Goal: Task Accomplishment & Management: Use online tool/utility

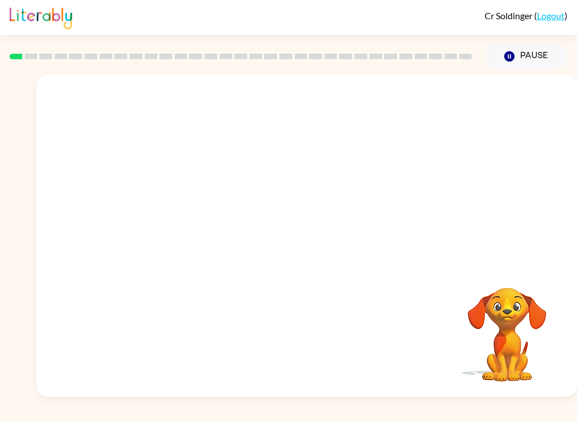
click at [181, 216] on video "Your browser must support playing .mp4 files to use Literably. Please try using…" at bounding box center [307, 168] width 541 height 189
click at [187, 201] on video "Your browser must support playing .mp4 files to use Literably. Please try using…" at bounding box center [307, 168] width 541 height 189
click at [186, 201] on video "Your browser must support playing .mp4 files to use Literably. Please try using…" at bounding box center [307, 168] width 541 height 189
click at [193, 211] on video "Your browser must support playing .mp4 files to use Literably. Please try using…" at bounding box center [307, 168] width 541 height 189
click at [193, 210] on video "Your browser must support playing .mp4 files to use Literably. Please try using…" at bounding box center [307, 168] width 541 height 189
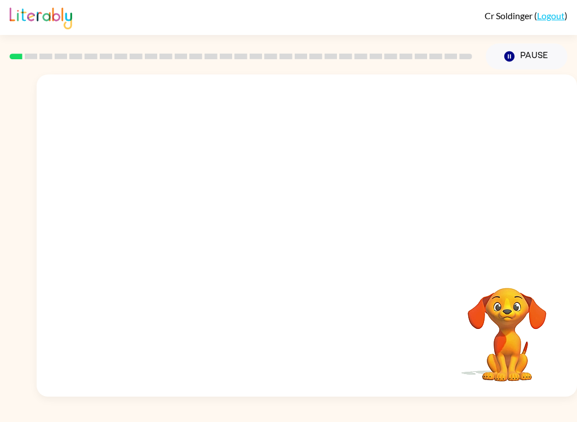
click at [188, 214] on video "Your browser must support playing .mp4 files to use Literably. Please try using…" at bounding box center [307, 168] width 541 height 189
click at [188, 213] on video "Your browser must support playing .mp4 files to use Literably. Please try using…" at bounding box center [307, 168] width 541 height 189
click at [176, 202] on video "Your browser must support playing .mp4 files to use Literably. Please try using…" at bounding box center [307, 168] width 541 height 189
click at [173, 211] on video "Your browser must support playing .mp4 files to use Literably. Please try using…" at bounding box center [307, 168] width 541 height 189
click at [160, 211] on video "Your browser must support playing .mp4 files to use Literably. Please try using…" at bounding box center [307, 168] width 541 height 189
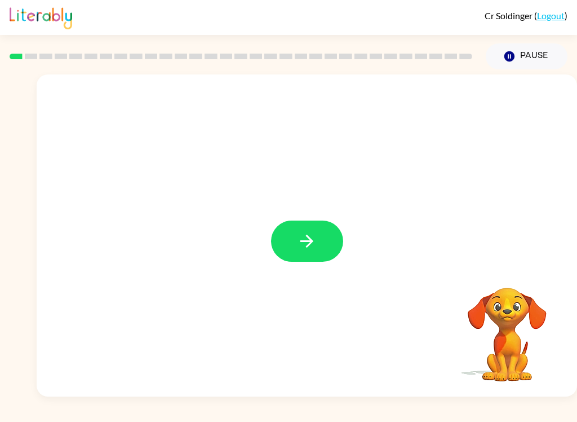
click at [303, 235] on icon "button" at bounding box center [307, 241] width 20 height 20
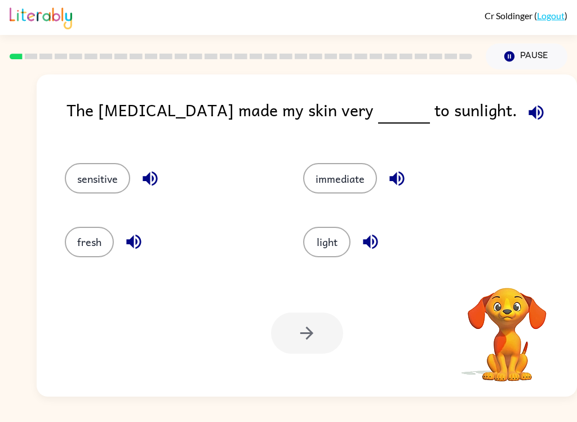
click at [94, 185] on button "sensitive" at bounding box center [97, 178] width 65 height 30
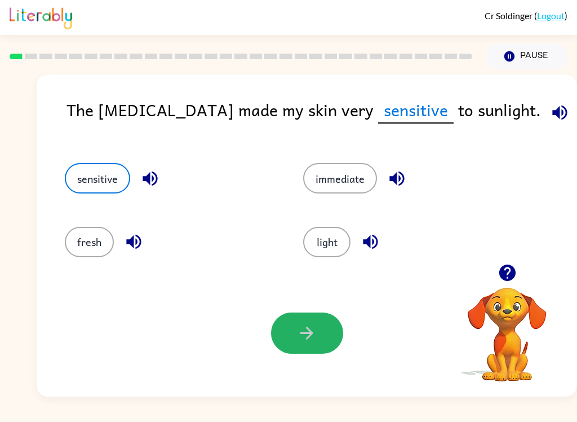
click at [318, 329] on button "button" at bounding box center [307, 332] width 72 height 41
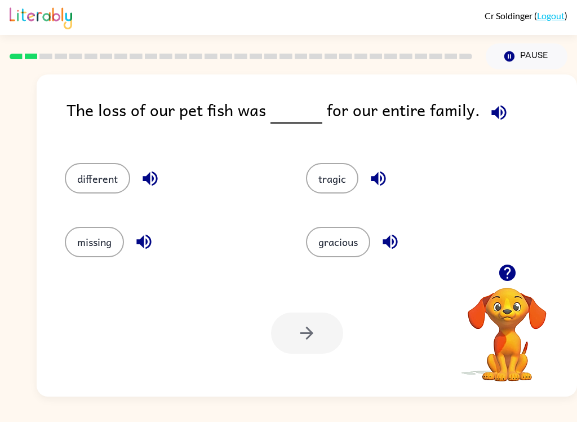
click at [505, 116] on button "button" at bounding box center [499, 112] width 29 height 29
click at [384, 179] on icon "button" at bounding box center [379, 179] width 20 height 20
click at [387, 240] on icon "button" at bounding box center [391, 242] width 20 height 20
click at [127, 188] on button "different" at bounding box center [97, 178] width 65 height 30
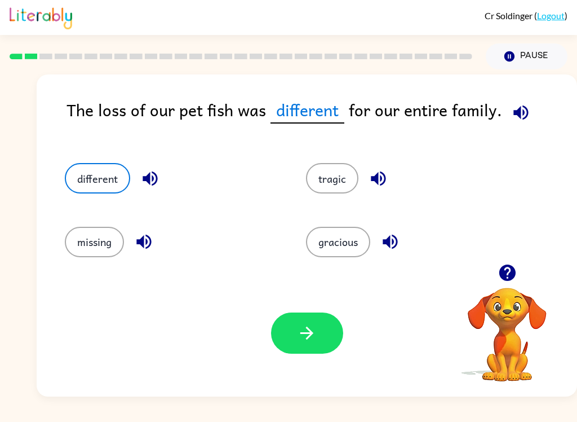
click at [156, 181] on icon "button" at bounding box center [150, 179] width 20 height 20
click at [154, 245] on icon "button" at bounding box center [144, 242] width 20 height 20
click at [320, 193] on button "tragic" at bounding box center [332, 178] width 52 height 30
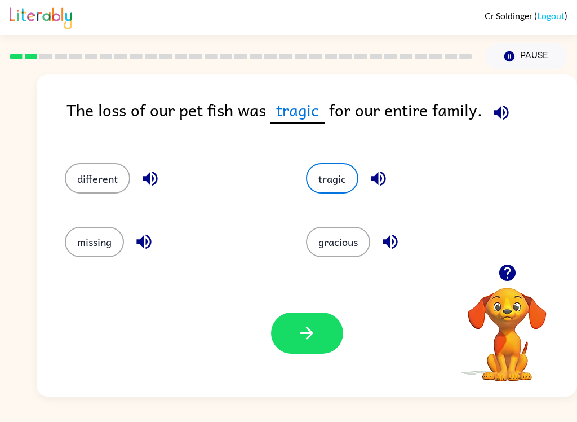
click at [329, 328] on button "button" at bounding box center [307, 332] width 72 height 41
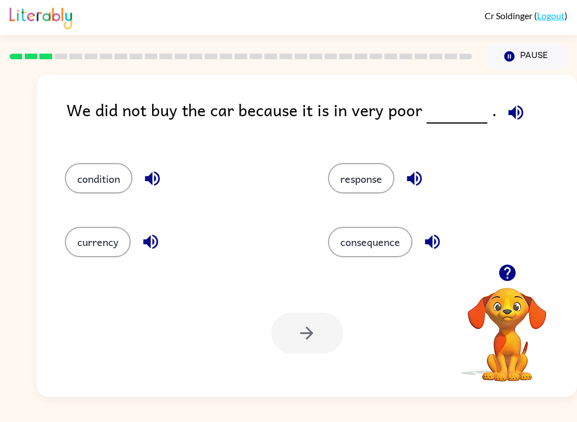
click at [512, 114] on icon "button" at bounding box center [516, 112] width 15 height 15
click at [170, 173] on div "condition" at bounding box center [183, 178] width 237 height 30
click at [166, 176] on button "button" at bounding box center [152, 178] width 29 height 29
click at [158, 241] on icon "button" at bounding box center [150, 242] width 15 height 15
click at [421, 173] on icon "button" at bounding box center [415, 179] width 20 height 20
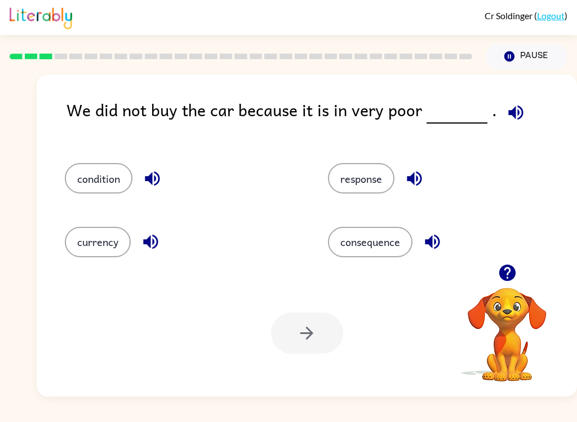
click at [432, 248] on icon "button" at bounding box center [432, 242] width 15 height 15
click at [103, 192] on button "condition" at bounding box center [99, 178] width 68 height 30
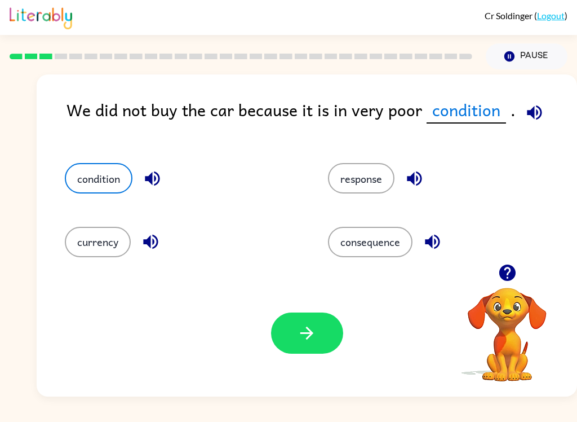
click at [371, 319] on div "Your browser must support playing .mp4 files to use Literably. Please try using…" at bounding box center [307, 333] width 541 height 127
click at [318, 338] on button "button" at bounding box center [307, 332] width 72 height 41
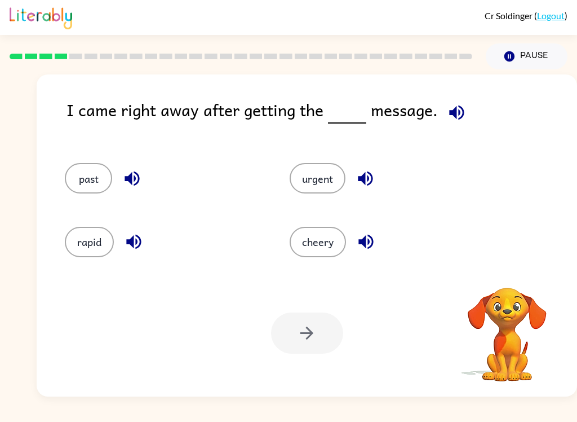
click at [463, 109] on icon "button" at bounding box center [457, 113] width 20 height 20
click at [379, 175] on button "button" at bounding box center [365, 178] width 29 height 29
click at [368, 248] on icon "button" at bounding box center [366, 242] width 20 height 20
click at [144, 169] on div "past" at bounding box center [164, 178] width 199 height 30
click at [144, 182] on button "button" at bounding box center [132, 178] width 29 height 29
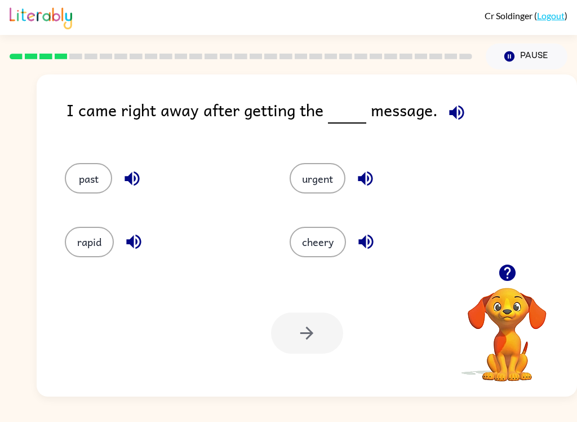
click at [135, 239] on icon "button" at bounding box center [134, 242] width 20 height 20
click at [330, 187] on button "urgent" at bounding box center [318, 178] width 56 height 30
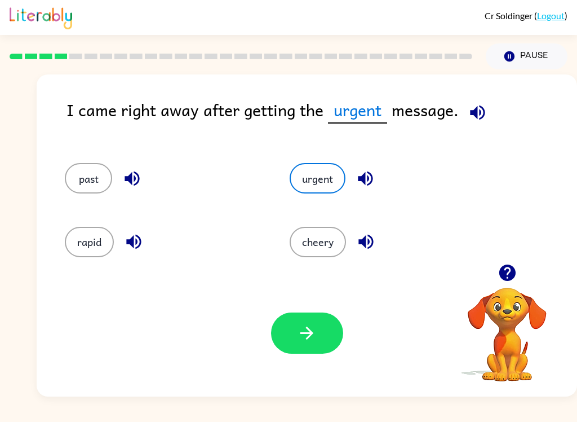
click at [465, 124] on div "I came right away after getting the urgent message." at bounding box center [322, 118] width 511 height 43
click at [487, 122] on icon "button" at bounding box center [478, 113] width 20 height 20
click at [314, 334] on icon "button" at bounding box center [307, 333] width 13 height 13
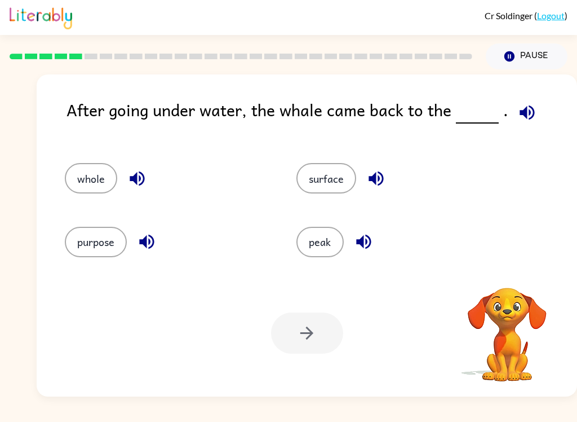
click at [536, 113] on button "button" at bounding box center [527, 112] width 29 height 29
click at [387, 182] on button "button" at bounding box center [376, 178] width 29 height 29
click at [373, 249] on icon "button" at bounding box center [364, 242] width 20 height 20
click at [142, 181] on icon "button" at bounding box center [137, 179] width 20 height 20
click at [141, 180] on icon "button" at bounding box center [137, 179] width 20 height 20
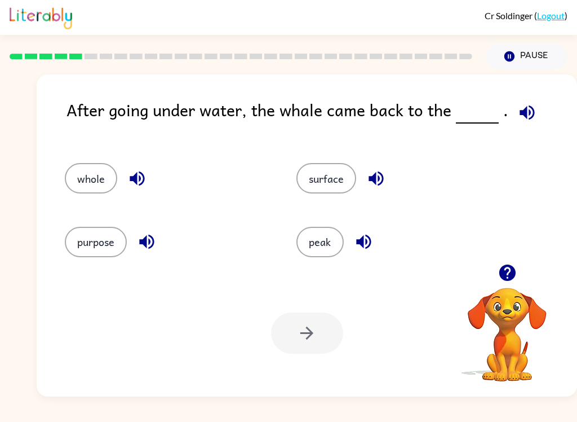
click at [147, 178] on icon "button" at bounding box center [137, 179] width 20 height 20
click at [151, 239] on icon "button" at bounding box center [147, 242] width 20 height 20
click at [342, 183] on button "surface" at bounding box center [327, 178] width 60 height 30
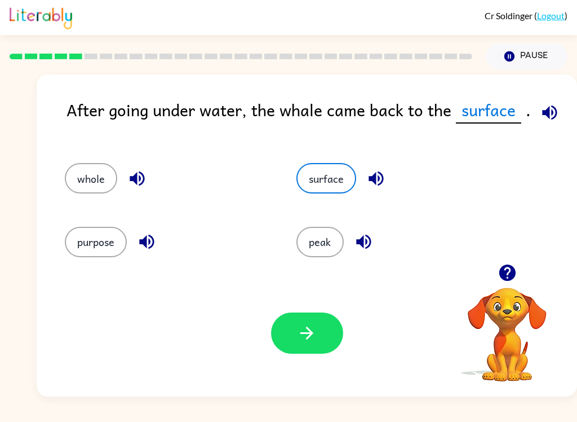
click at [324, 333] on button "button" at bounding box center [307, 332] width 72 height 41
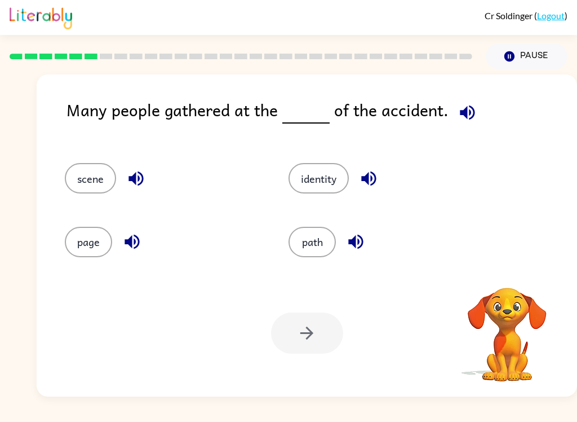
click at [474, 116] on button "button" at bounding box center [467, 112] width 29 height 29
click at [462, 122] on icon "button" at bounding box center [468, 113] width 20 height 20
click at [374, 184] on icon "button" at bounding box center [368, 178] width 15 height 15
click at [369, 237] on button "button" at bounding box center [356, 241] width 29 height 29
click at [142, 188] on icon "button" at bounding box center [136, 179] width 20 height 20
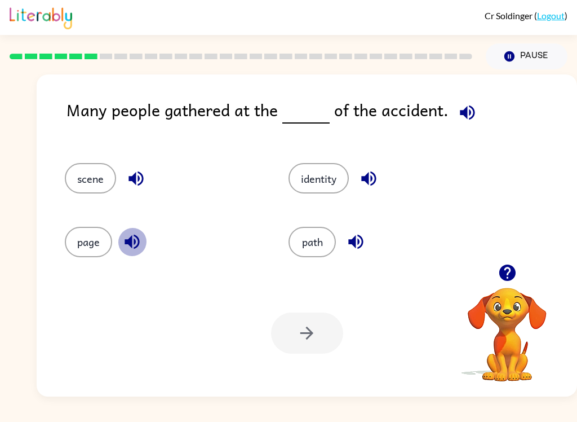
click at [140, 243] on icon "button" at bounding box center [132, 242] width 20 height 20
click at [87, 178] on button "scene" at bounding box center [90, 178] width 51 height 30
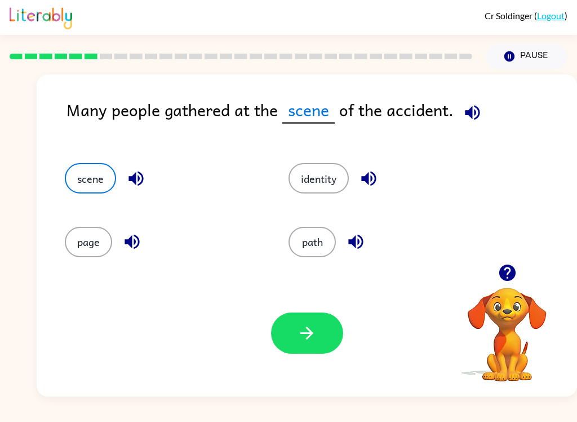
click at [483, 101] on span at bounding box center [470, 109] width 33 height 25
click at [515, 279] on icon "button" at bounding box center [508, 273] width 20 height 20
click at [478, 106] on icon "button" at bounding box center [473, 113] width 20 height 20
click at [424, 131] on div "Many people gathered at the scene of the accident." at bounding box center [322, 118] width 511 height 43
click at [463, 111] on icon "button" at bounding box center [473, 113] width 20 height 20
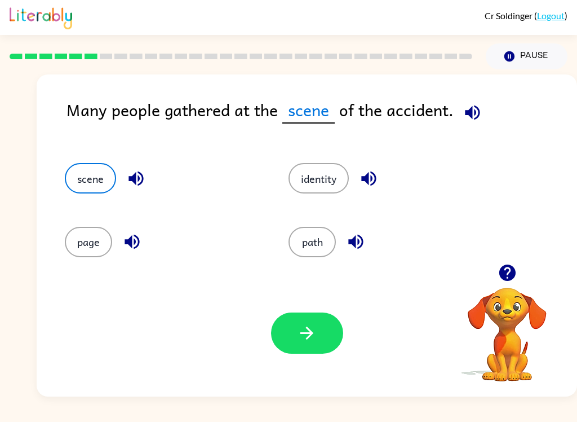
click at [303, 341] on icon "button" at bounding box center [307, 333] width 20 height 20
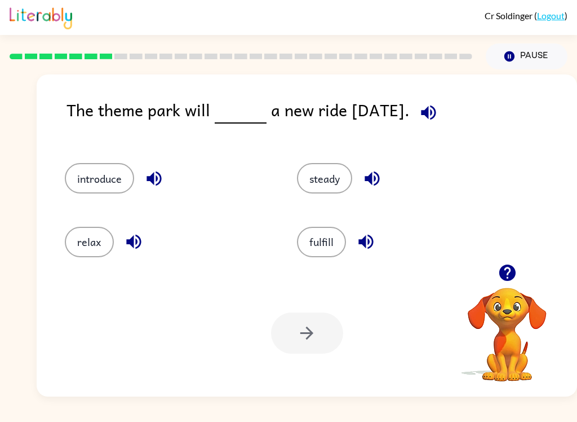
click at [430, 108] on icon "button" at bounding box center [429, 113] width 20 height 20
click at [98, 167] on button "introduce" at bounding box center [99, 178] width 69 height 30
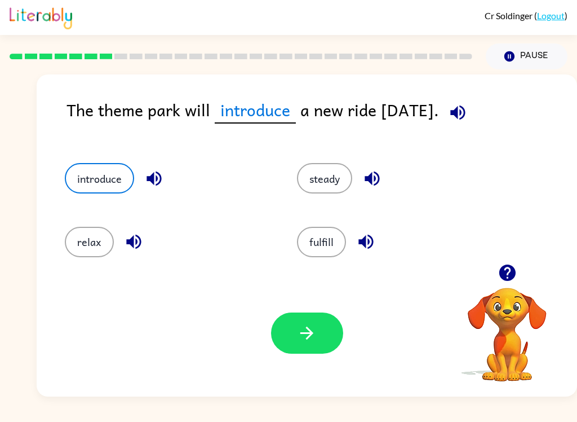
click at [288, 323] on button "button" at bounding box center [307, 332] width 72 height 41
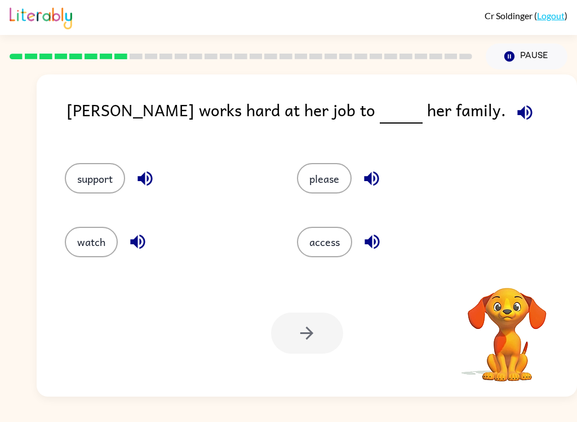
click at [515, 120] on icon "button" at bounding box center [525, 113] width 20 height 20
click at [154, 184] on icon "button" at bounding box center [145, 179] width 20 height 20
click at [143, 242] on icon "button" at bounding box center [138, 242] width 20 height 20
click at [365, 173] on icon "button" at bounding box center [372, 179] width 20 height 20
click at [377, 236] on icon "button" at bounding box center [372, 242] width 15 height 15
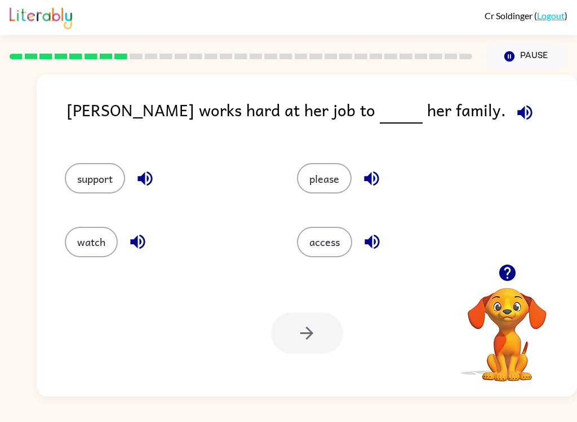
click at [325, 170] on button "please" at bounding box center [324, 178] width 55 height 30
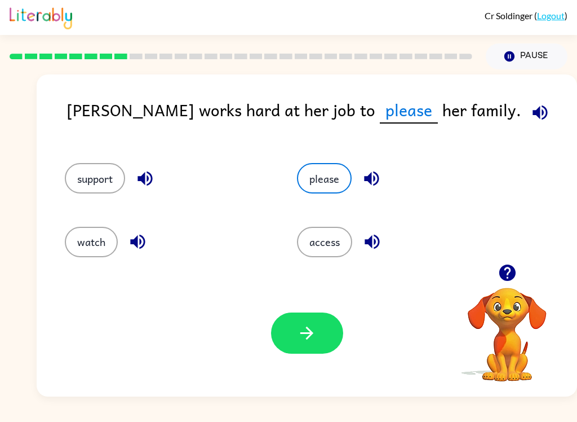
click at [315, 327] on icon "button" at bounding box center [307, 333] width 20 height 20
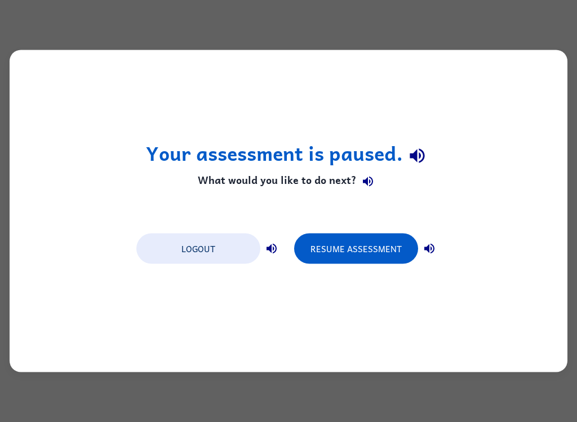
click at [330, 244] on button "Resume Assessment" at bounding box center [356, 248] width 124 height 30
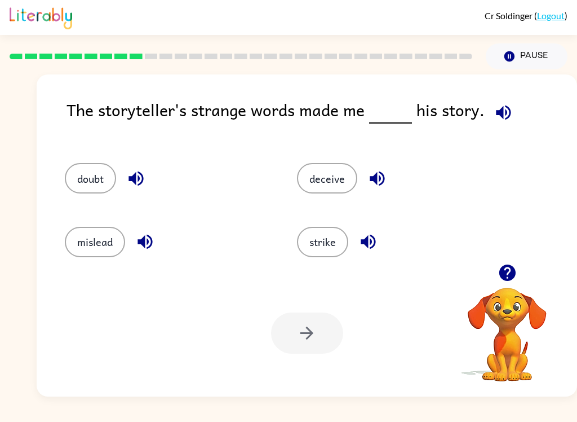
click at [510, 116] on icon "button" at bounding box center [504, 113] width 20 height 20
click at [125, 191] on div "doubt" at bounding box center [168, 178] width 206 height 30
click at [506, 113] on icon "button" at bounding box center [504, 113] width 20 height 20
click at [141, 252] on icon "button" at bounding box center [145, 242] width 20 height 20
click at [131, 182] on icon "button" at bounding box center [136, 178] width 15 height 15
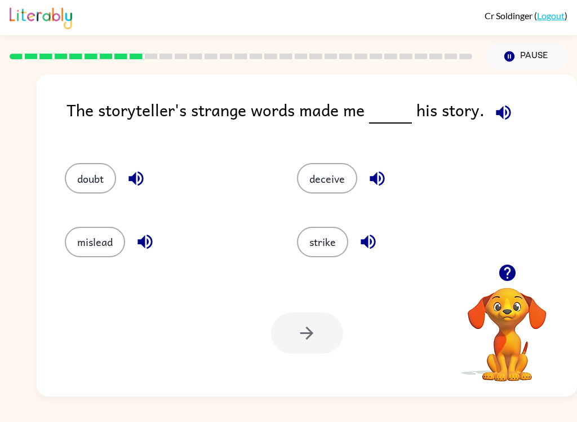
click at [401, 173] on div "deceive" at bounding box center [400, 178] width 206 height 30
click at [382, 167] on button "button" at bounding box center [377, 178] width 29 height 29
click at [382, 244] on button "button" at bounding box center [368, 241] width 29 height 29
click at [104, 180] on button "doubt" at bounding box center [90, 178] width 51 height 30
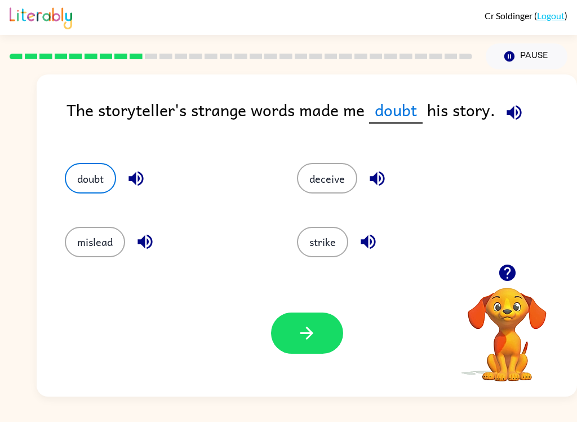
click at [323, 348] on button "button" at bounding box center [307, 332] width 72 height 41
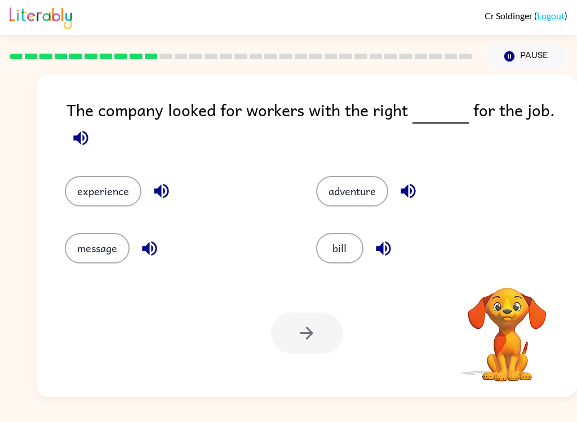
click at [78, 141] on icon "button" at bounding box center [80, 137] width 15 height 15
click at [170, 187] on icon "button" at bounding box center [162, 191] width 20 height 20
click at [142, 250] on icon "button" at bounding box center [150, 249] width 20 height 20
click at [433, 210] on div "adventure" at bounding box center [421, 183] width 252 height 57
click at [418, 187] on icon "button" at bounding box center [409, 191] width 20 height 20
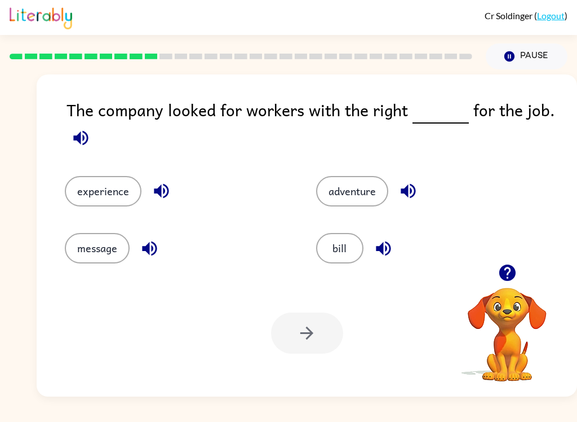
click at [391, 252] on icon "button" at bounding box center [384, 249] width 20 height 20
click at [103, 200] on button "experience" at bounding box center [103, 191] width 77 height 30
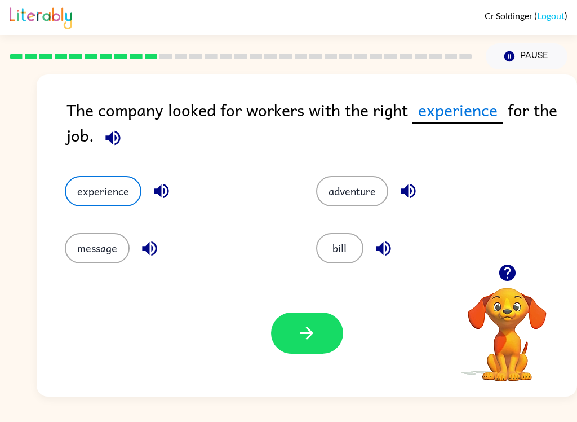
click at [292, 347] on button "button" at bounding box center [307, 332] width 72 height 41
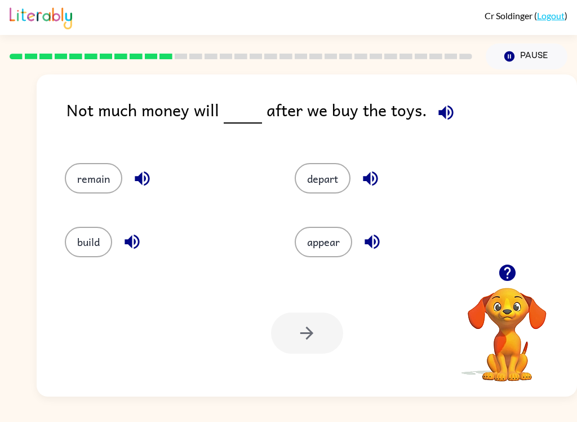
click at [447, 117] on icon "button" at bounding box center [446, 112] width 15 height 15
click at [143, 184] on icon "button" at bounding box center [143, 179] width 20 height 20
click at [124, 247] on icon "button" at bounding box center [132, 242] width 20 height 20
click at [393, 181] on div "depart" at bounding box center [397, 178] width 204 height 30
click at [378, 182] on icon "button" at bounding box center [370, 178] width 15 height 15
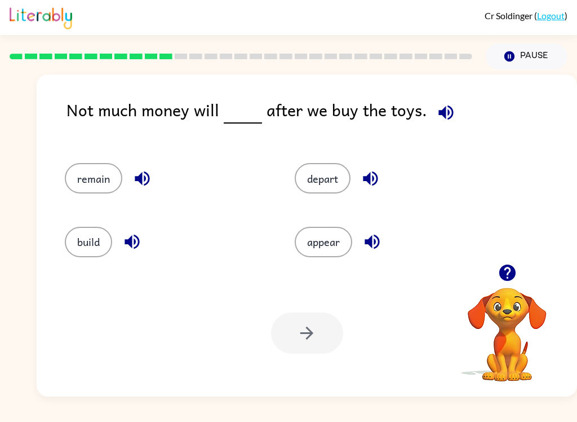
click at [383, 242] on button "button" at bounding box center [372, 241] width 29 height 29
click at [95, 183] on button "remain" at bounding box center [94, 178] width 58 height 30
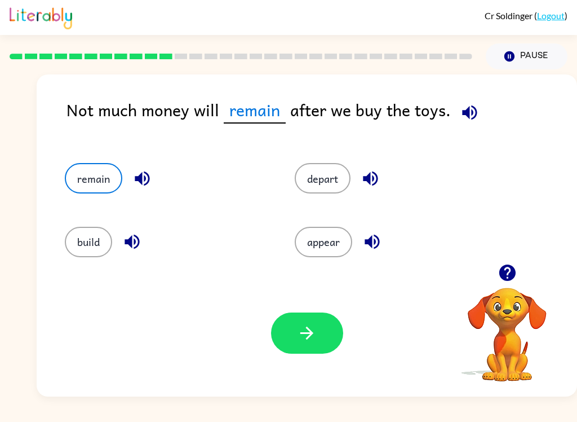
click at [479, 111] on button "button" at bounding box center [470, 112] width 29 height 29
click at [293, 346] on button "button" at bounding box center [307, 332] width 72 height 41
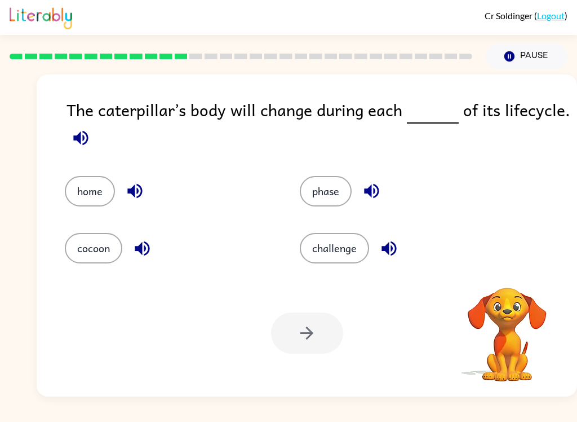
click at [87, 140] on icon "button" at bounding box center [80, 137] width 15 height 15
click at [134, 257] on icon "button" at bounding box center [143, 249] width 20 height 20
click at [415, 258] on div "challenge" at bounding box center [404, 248] width 209 height 30
click at [130, 196] on icon "button" at bounding box center [135, 191] width 20 height 20
click at [382, 179] on div "phase" at bounding box center [404, 191] width 209 height 30
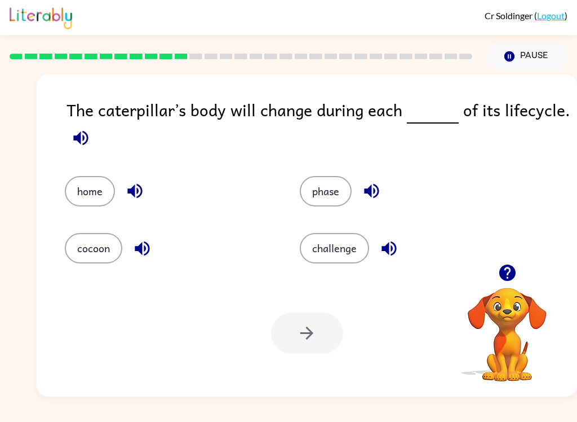
click at [371, 195] on icon "button" at bounding box center [371, 191] width 15 height 15
click at [325, 191] on button "phase" at bounding box center [326, 191] width 52 height 30
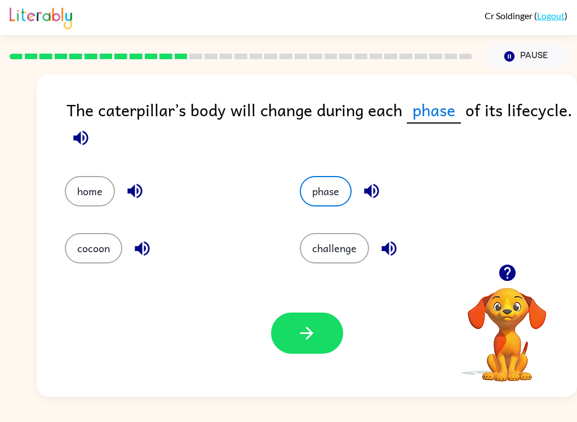
click at [312, 332] on icon "button" at bounding box center [307, 333] width 13 height 13
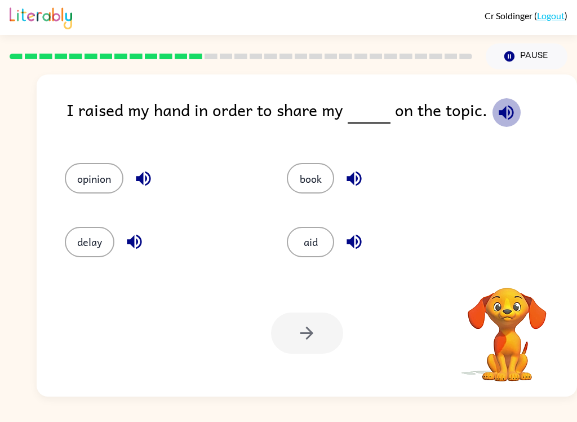
click at [508, 112] on icon "button" at bounding box center [506, 112] width 15 height 15
click at [132, 183] on button "button" at bounding box center [143, 178] width 29 height 29
click at [141, 253] on button "button" at bounding box center [134, 241] width 29 height 29
click at [359, 183] on icon "button" at bounding box center [355, 179] width 20 height 20
click at [379, 253] on div "aid" at bounding box center [385, 242] width 196 height 30
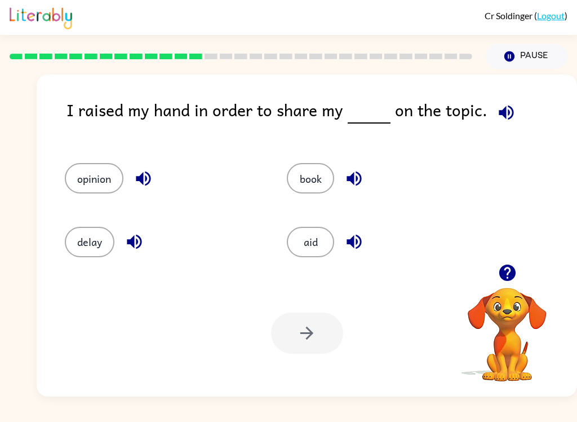
click at [99, 186] on button "opinion" at bounding box center [94, 178] width 59 height 30
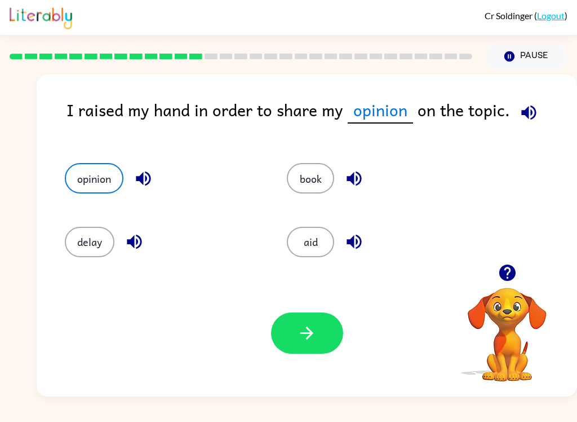
click at [329, 341] on button "button" at bounding box center [307, 332] width 72 height 41
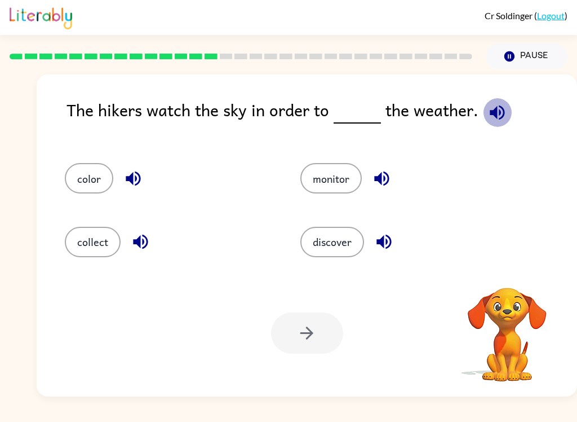
click at [493, 118] on icon "button" at bounding box center [497, 112] width 15 height 15
click at [386, 176] on icon "button" at bounding box center [382, 179] width 20 height 20
click at [398, 248] on button "button" at bounding box center [384, 241] width 29 height 29
click at [333, 255] on button "discover" at bounding box center [333, 242] width 64 height 30
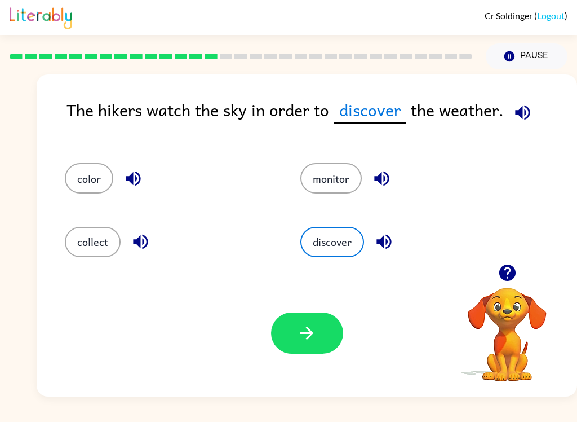
click at [319, 341] on button "button" at bounding box center [307, 332] width 72 height 41
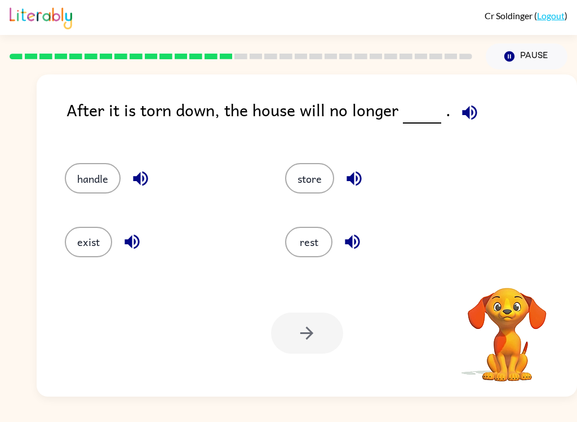
click at [476, 122] on button "button" at bounding box center [470, 112] width 29 height 29
click at [464, 118] on icon "button" at bounding box center [469, 112] width 15 height 15
click at [82, 236] on button "exist" at bounding box center [88, 242] width 47 height 30
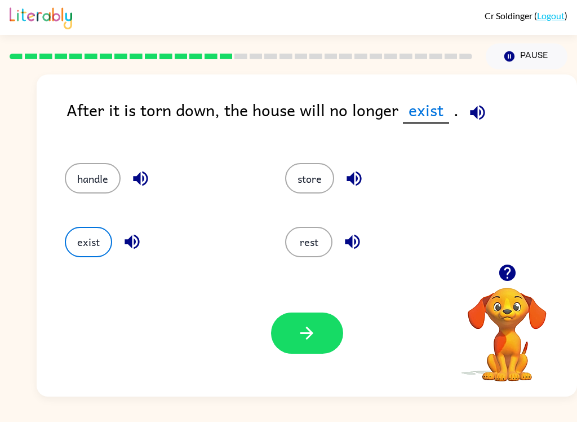
click at [297, 341] on icon "button" at bounding box center [307, 333] width 20 height 20
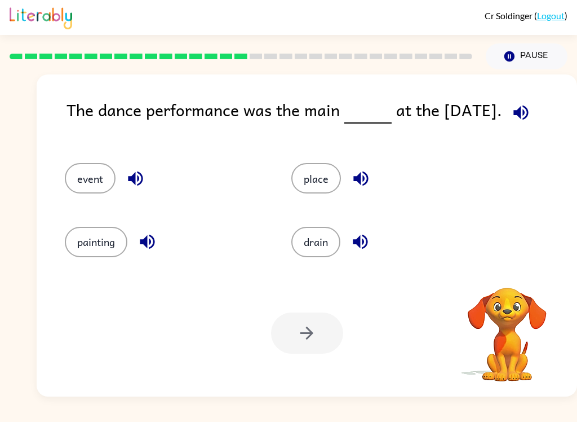
click at [526, 108] on icon "button" at bounding box center [521, 112] width 15 height 15
click at [103, 191] on button "event" at bounding box center [90, 178] width 51 height 30
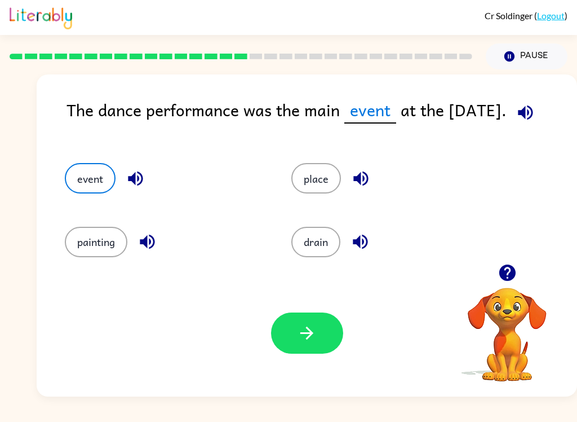
click at [285, 334] on button "button" at bounding box center [307, 332] width 72 height 41
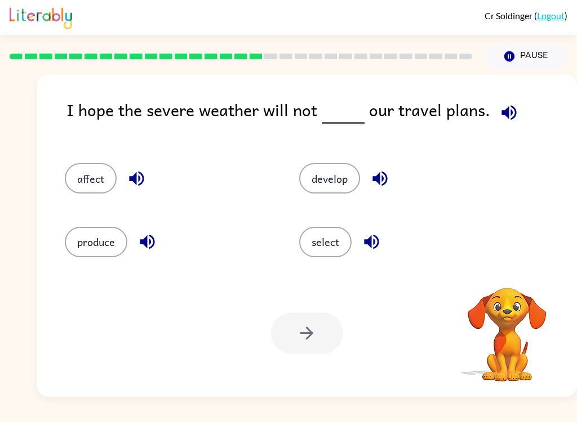
click at [513, 113] on icon "button" at bounding box center [510, 113] width 20 height 20
click at [514, 114] on button "button" at bounding box center [509, 112] width 29 height 29
click at [138, 183] on icon "button" at bounding box center [137, 179] width 20 height 20
click at [91, 179] on button "affect" at bounding box center [91, 178] width 52 height 30
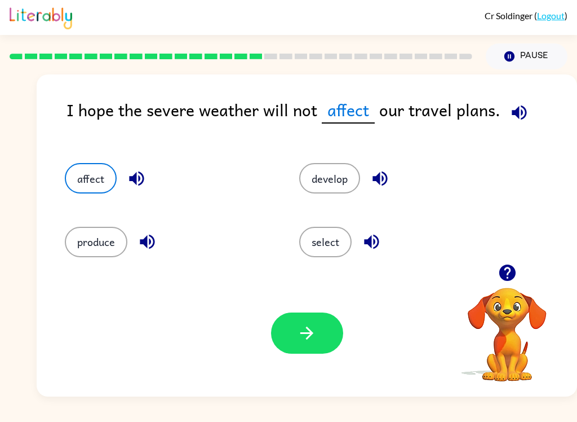
click at [315, 318] on button "button" at bounding box center [307, 332] width 72 height 41
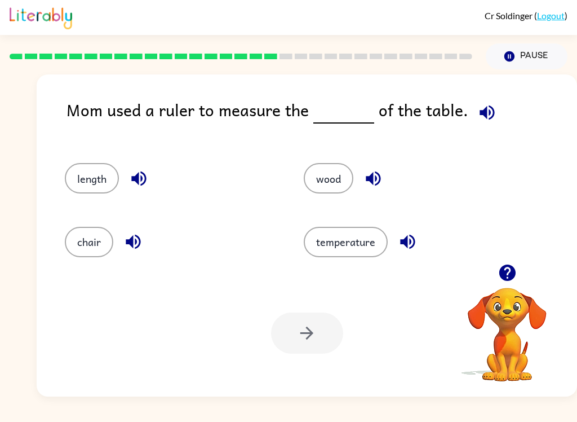
click at [480, 109] on icon "button" at bounding box center [487, 112] width 15 height 15
click at [104, 186] on button "length" at bounding box center [92, 178] width 54 height 30
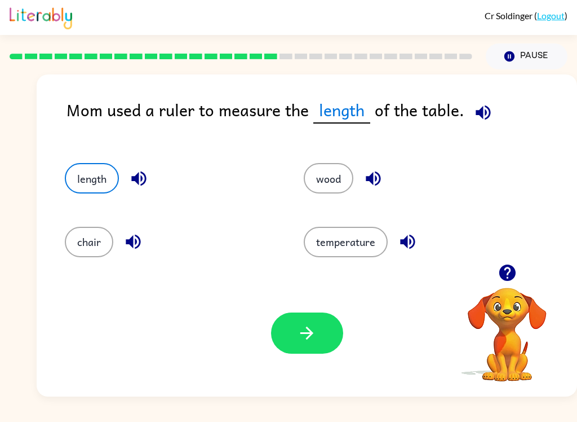
click at [318, 336] on button "button" at bounding box center [307, 332] width 72 height 41
click at [317, 336] on div at bounding box center [307, 332] width 72 height 41
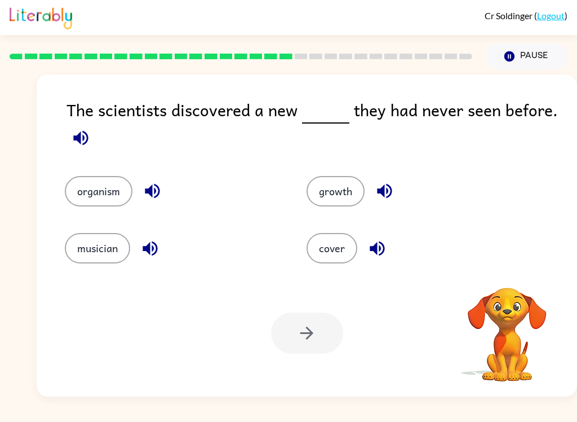
click at [91, 138] on button "button" at bounding box center [81, 138] width 29 height 29
click at [152, 188] on icon "button" at bounding box center [152, 191] width 15 height 15
click at [395, 185] on button "button" at bounding box center [385, 191] width 29 height 29
click at [385, 252] on icon "button" at bounding box center [378, 249] width 20 height 20
click at [148, 252] on icon "button" at bounding box center [150, 248] width 15 height 15
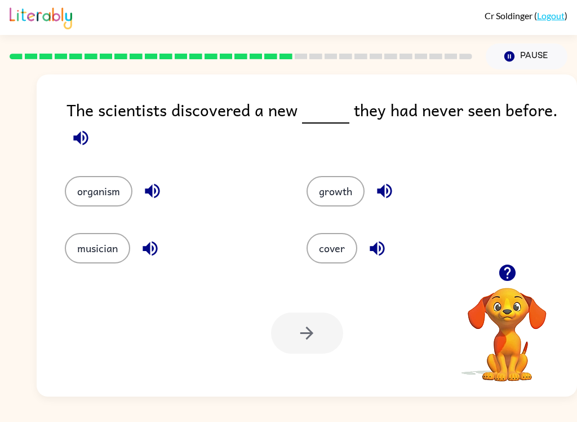
click at [133, 186] on div "organism" at bounding box center [173, 191] width 216 height 30
click at [81, 206] on button "organism" at bounding box center [99, 191] width 68 height 30
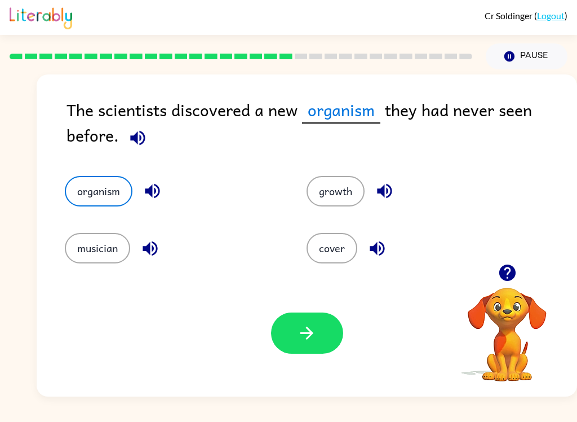
click at [332, 332] on button "button" at bounding box center [307, 332] width 72 height 41
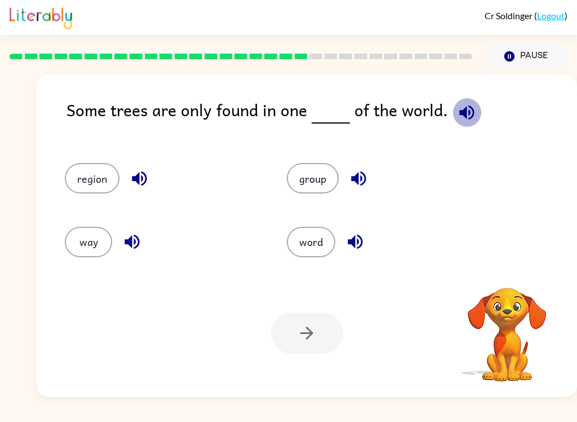
click at [460, 120] on icon "button" at bounding box center [467, 113] width 20 height 20
click at [323, 184] on button "group" at bounding box center [313, 178] width 52 height 30
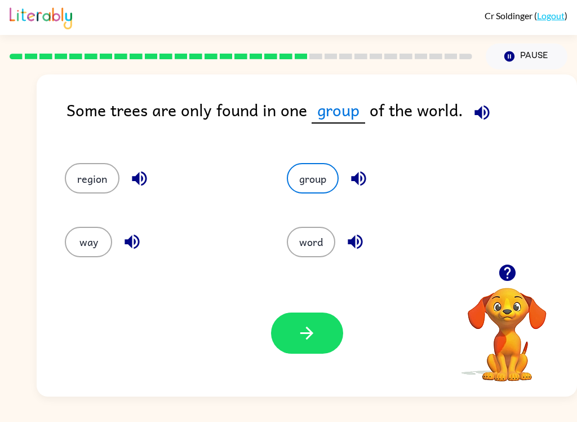
click at [100, 193] on button "region" at bounding box center [92, 178] width 55 height 30
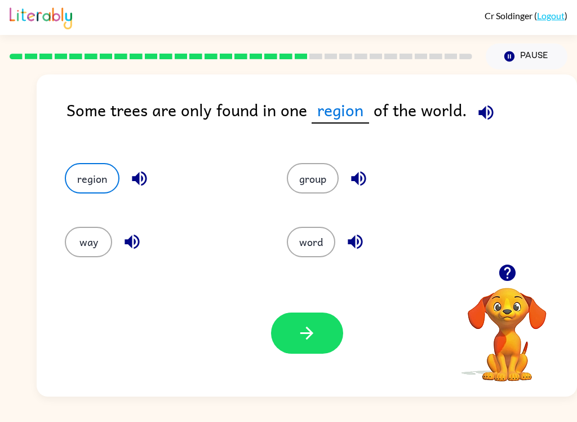
click at [108, 249] on button "way" at bounding box center [88, 242] width 47 height 30
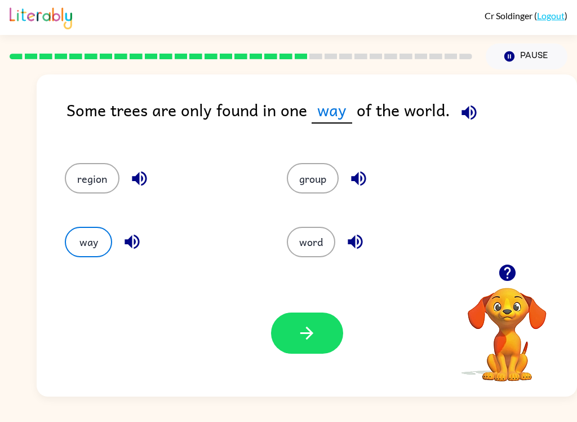
click at [323, 181] on button "group" at bounding box center [313, 178] width 52 height 30
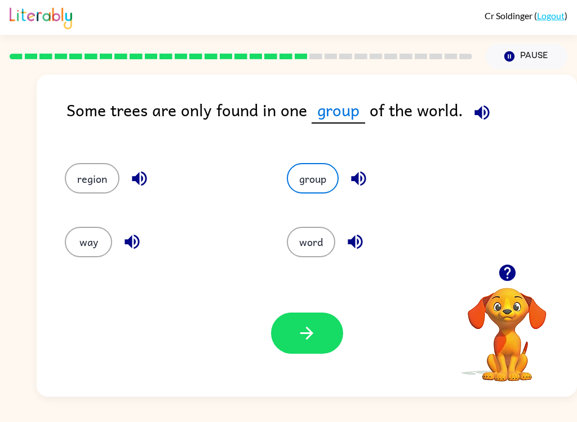
click at [315, 243] on button "word" at bounding box center [311, 242] width 49 height 30
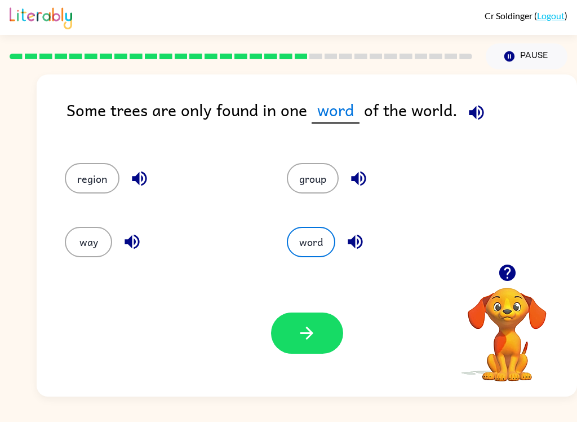
click at [126, 179] on button "button" at bounding box center [139, 178] width 29 height 29
click at [95, 179] on button "region" at bounding box center [92, 178] width 55 height 30
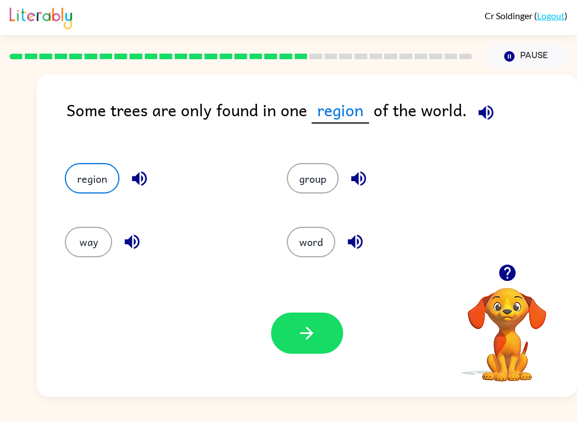
click at [310, 174] on button "group" at bounding box center [313, 178] width 52 height 30
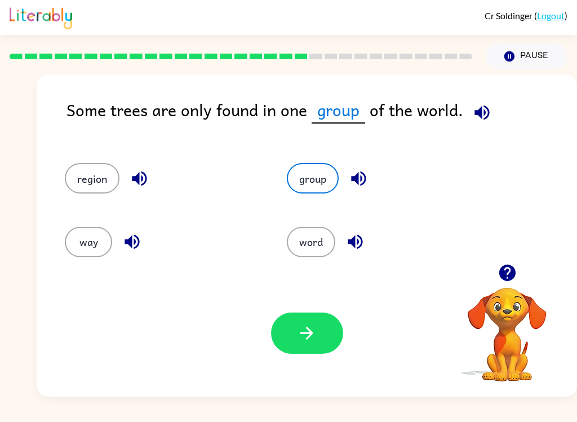
click at [316, 336] on icon "button" at bounding box center [307, 333] width 20 height 20
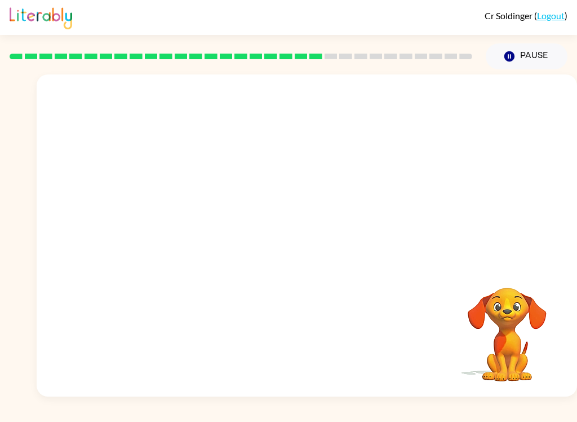
click at [209, 241] on video "Your browser must support playing .mp4 files to use Literably. Please try using…" at bounding box center [307, 168] width 541 height 189
click at [209, 232] on video "Your browser must support playing .mp4 files to use Literably. Please try using…" at bounding box center [307, 168] width 541 height 189
click at [208, 232] on video "Your browser must support playing .mp4 files to use Literably. Please try using…" at bounding box center [307, 168] width 541 height 189
click at [206, 243] on video "Your browser must support playing .mp4 files to use Literably. Please try using…" at bounding box center [307, 168] width 541 height 189
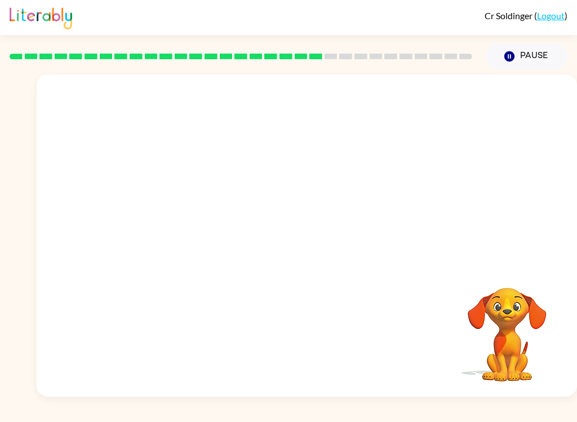
click at [206, 243] on video "Your browser must support playing .mp4 files to use Literably. Please try using…" at bounding box center [307, 168] width 541 height 189
click at [201, 239] on video "Your browser must support playing .mp4 files to use Literably. Please try using…" at bounding box center [307, 168] width 541 height 189
click at [253, 258] on video "Your browser must support playing .mp4 files to use Literably. Please try using…" at bounding box center [307, 168] width 541 height 189
click at [230, 247] on video "Your browser must support playing .mp4 files to use Literably. Please try using…" at bounding box center [307, 168] width 541 height 189
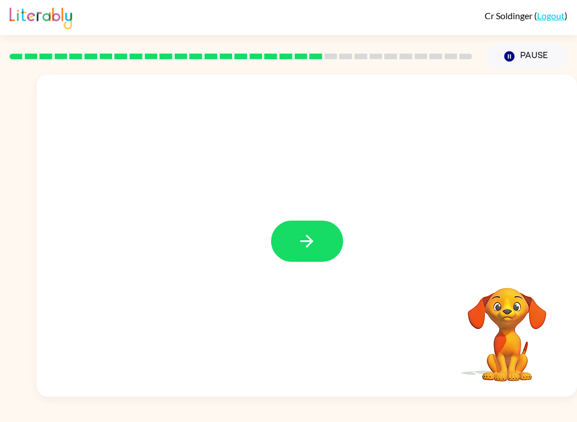
click at [310, 257] on button "button" at bounding box center [307, 241] width 72 height 41
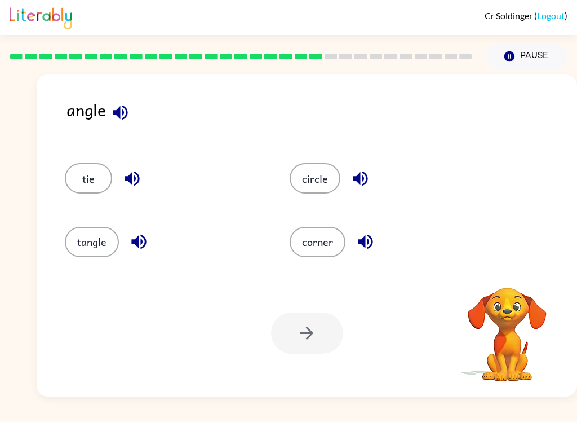
click at [118, 108] on icon "button" at bounding box center [121, 113] width 20 height 20
click at [127, 116] on icon "button" at bounding box center [120, 112] width 15 height 15
click at [303, 252] on button "corner" at bounding box center [318, 242] width 56 height 30
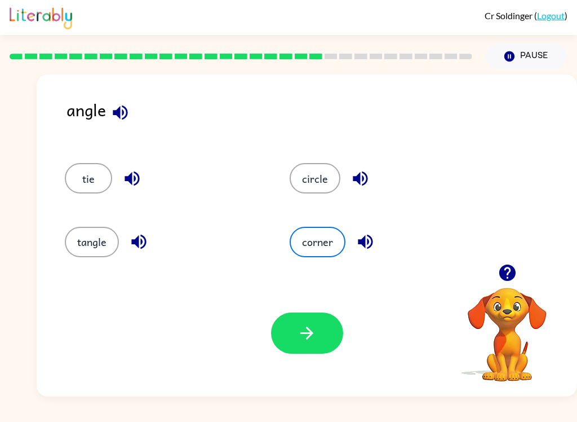
click at [337, 156] on div "circle" at bounding box center [380, 173] width 225 height 63
click at [337, 173] on button "circle" at bounding box center [315, 178] width 51 height 30
click at [303, 337] on icon "button" at bounding box center [307, 333] width 20 height 20
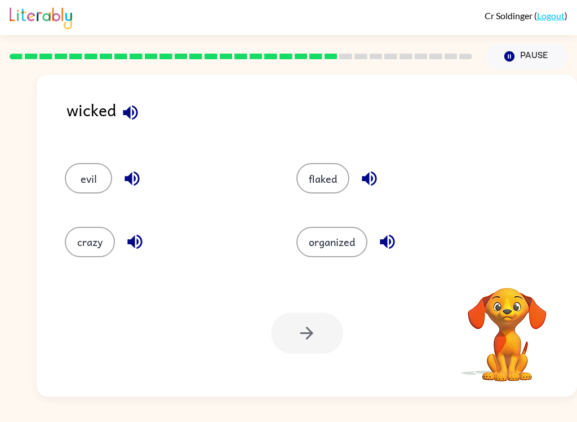
click at [125, 114] on icon "button" at bounding box center [130, 112] width 15 height 15
click at [142, 103] on div "wicked" at bounding box center [322, 118] width 511 height 43
click at [142, 108] on button "button" at bounding box center [130, 112] width 29 height 29
click at [98, 179] on button "evil" at bounding box center [88, 178] width 47 height 30
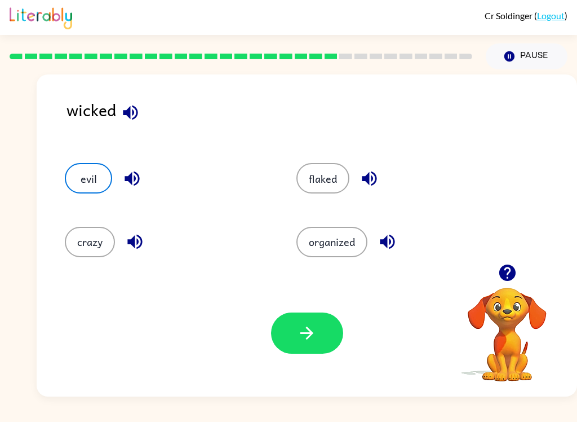
click at [87, 182] on button "evil" at bounding box center [88, 178] width 47 height 30
click at [285, 335] on button "button" at bounding box center [307, 332] width 72 height 41
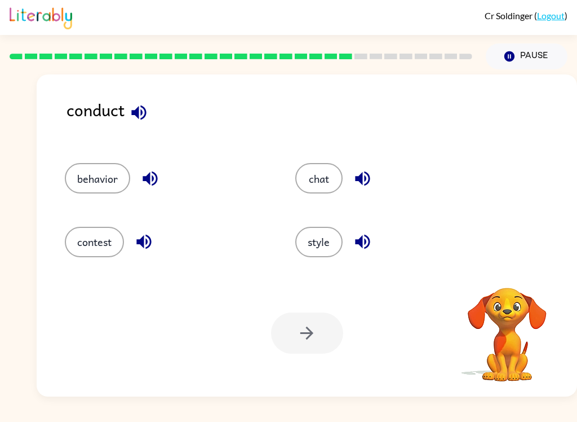
click at [143, 120] on icon "button" at bounding box center [138, 112] width 15 height 15
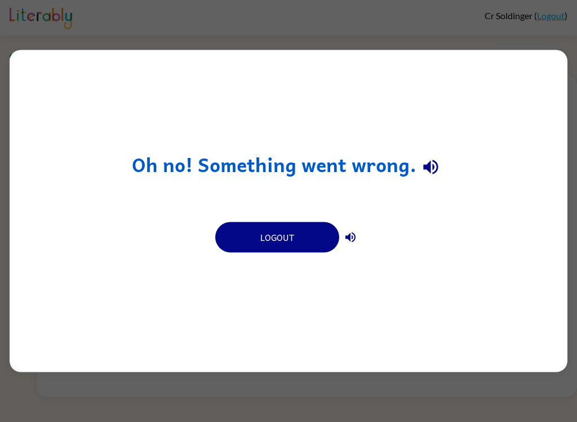
click at [438, 161] on icon "button" at bounding box center [431, 167] width 20 height 20
click at [361, 239] on button "button" at bounding box center [351, 237] width 23 height 23
click at [294, 241] on button "Logout" at bounding box center [277, 237] width 124 height 30
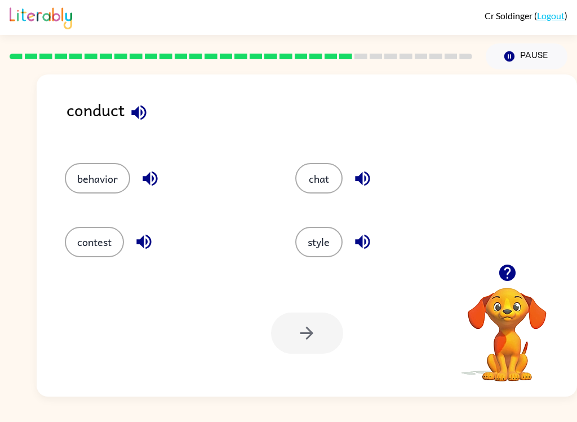
click at [142, 126] on button "button" at bounding box center [139, 112] width 29 height 29
click at [139, 249] on icon "button" at bounding box center [144, 242] width 20 height 20
click at [144, 171] on icon "button" at bounding box center [150, 179] width 20 height 20
click at [103, 175] on button "behavior" at bounding box center [97, 178] width 65 height 30
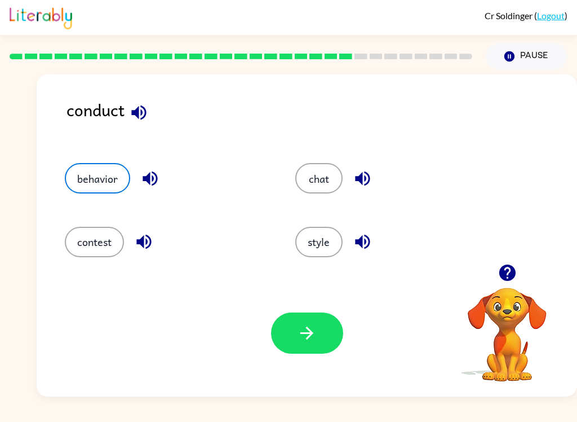
click at [297, 332] on icon "button" at bounding box center [307, 333] width 20 height 20
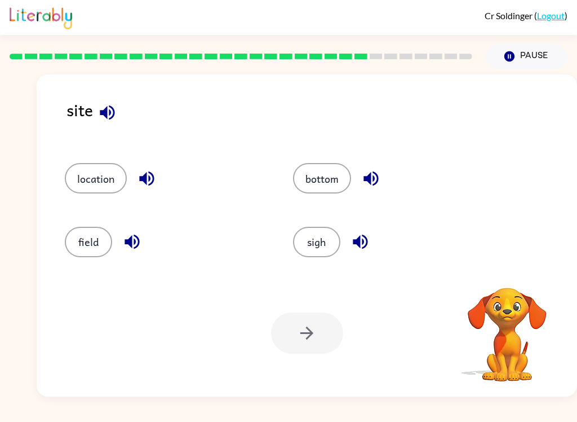
click at [113, 116] on icon "button" at bounding box center [108, 113] width 20 height 20
click at [138, 178] on icon "button" at bounding box center [147, 179] width 20 height 20
click at [98, 193] on button "location" at bounding box center [96, 178] width 62 height 30
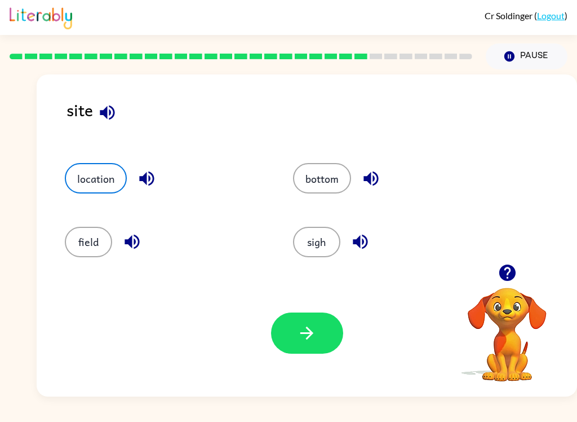
click at [291, 327] on button "button" at bounding box center [307, 332] width 72 height 41
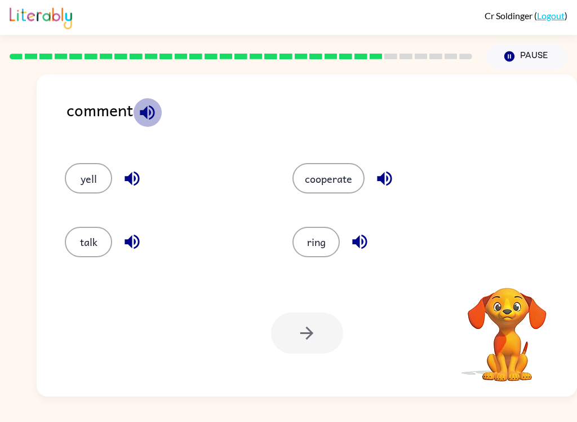
click at [151, 125] on button "button" at bounding box center [147, 112] width 29 height 29
click at [341, 189] on button "cooperate" at bounding box center [329, 178] width 72 height 30
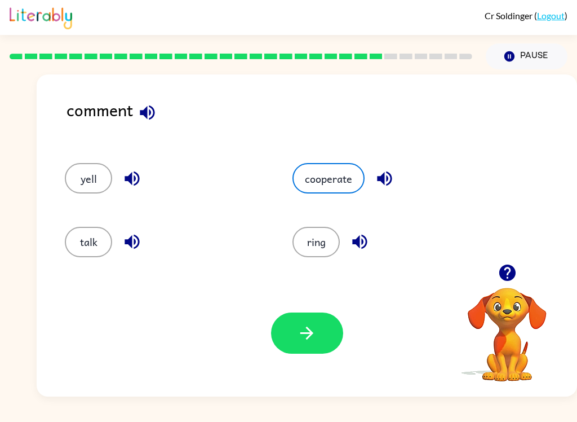
click at [395, 180] on button "button" at bounding box center [385, 178] width 29 height 29
click at [367, 248] on icon "button" at bounding box center [360, 242] width 20 height 20
click at [144, 245] on button "button" at bounding box center [132, 241] width 29 height 29
click at [122, 191] on div "yell" at bounding box center [166, 178] width 202 height 30
click at [126, 176] on icon "button" at bounding box center [132, 179] width 20 height 20
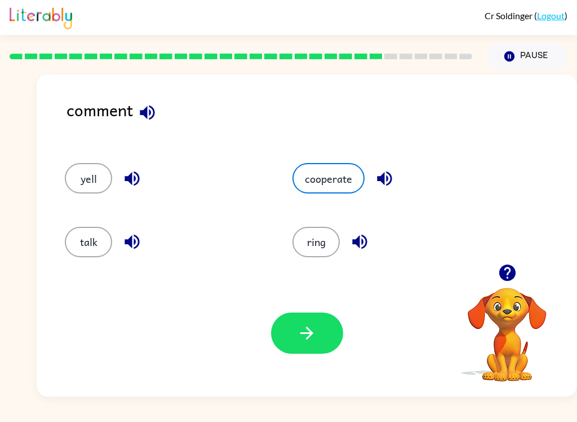
click at [82, 245] on button "talk" at bounding box center [88, 242] width 47 height 30
click at [311, 347] on button "button" at bounding box center [307, 332] width 72 height 41
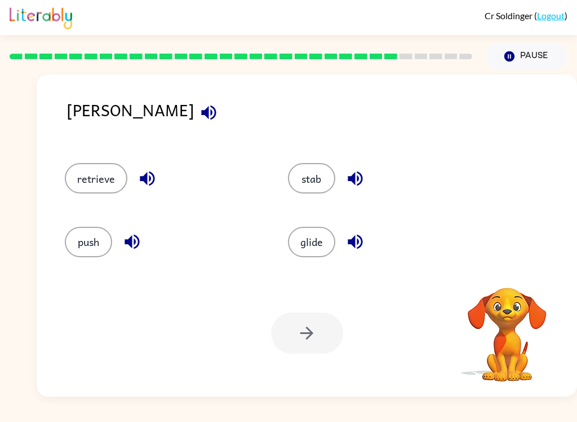
click at [199, 112] on icon "button" at bounding box center [209, 113] width 20 height 20
click at [158, 182] on button "button" at bounding box center [147, 178] width 29 height 29
click at [160, 184] on button "button" at bounding box center [147, 178] width 29 height 29
click at [157, 185] on button "button" at bounding box center [147, 178] width 29 height 29
click at [151, 177] on icon "button" at bounding box center [148, 179] width 20 height 20
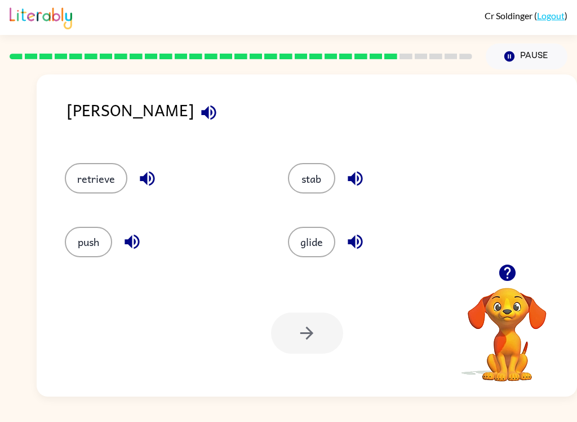
click at [102, 174] on button "retrieve" at bounding box center [96, 178] width 63 height 30
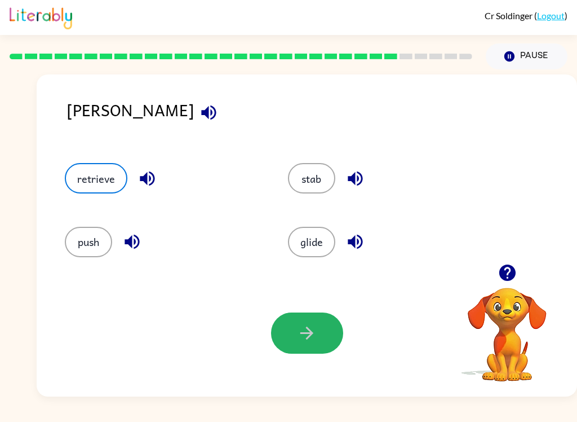
click at [318, 334] on button "button" at bounding box center [307, 332] width 72 height 41
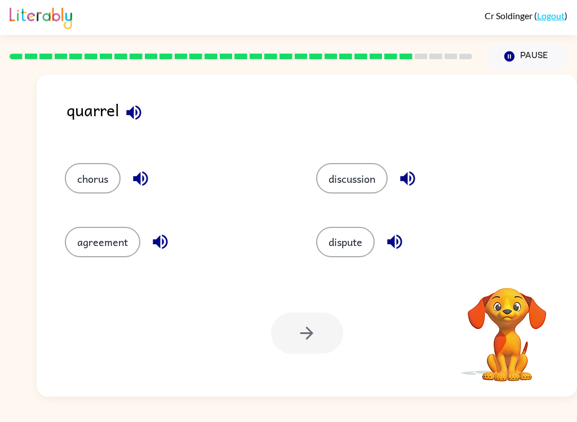
click at [139, 114] on icon "button" at bounding box center [134, 113] width 20 height 20
click at [141, 121] on icon "button" at bounding box center [134, 113] width 20 height 20
click at [143, 121] on icon "button" at bounding box center [134, 113] width 20 height 20
click at [145, 171] on icon "button" at bounding box center [141, 179] width 20 height 20
click at [169, 246] on icon "button" at bounding box center [161, 242] width 20 height 20
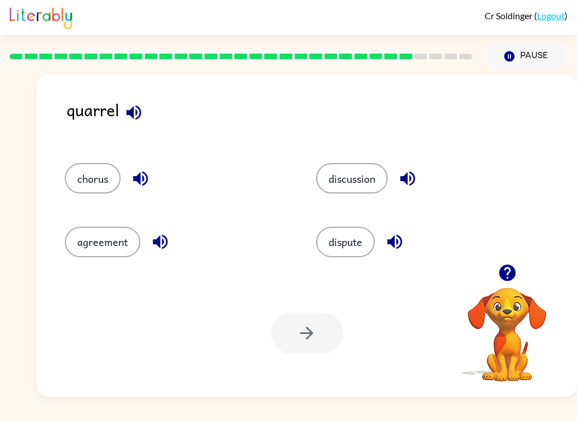
click at [83, 186] on button "chorus" at bounding box center [93, 178] width 56 height 30
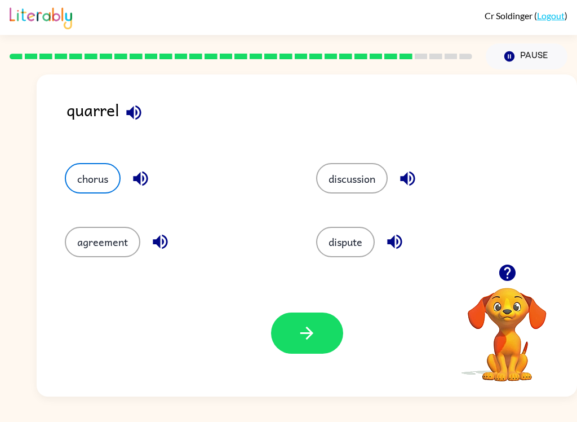
click at [99, 239] on button "agreement" at bounding box center [103, 242] width 76 height 30
click at [296, 319] on button "button" at bounding box center [307, 332] width 72 height 41
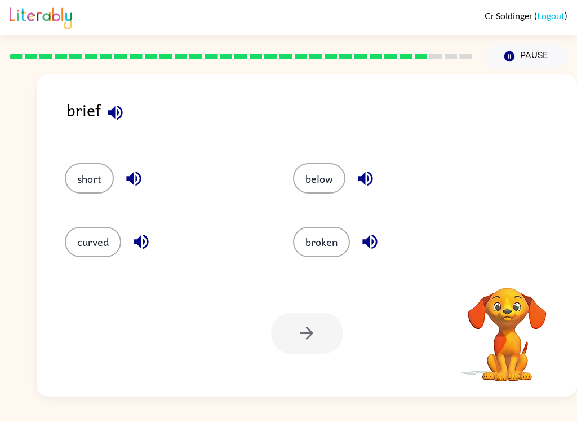
click at [111, 102] on button "button" at bounding box center [115, 112] width 29 height 29
click at [124, 109] on icon "button" at bounding box center [115, 113] width 20 height 20
click at [315, 183] on button "below" at bounding box center [319, 178] width 52 height 30
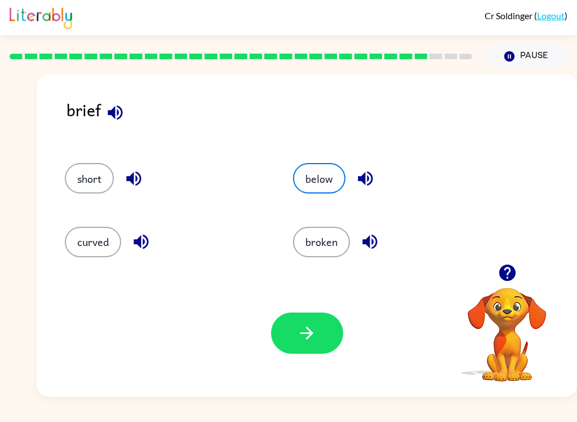
click at [294, 352] on button "button" at bounding box center [307, 332] width 72 height 41
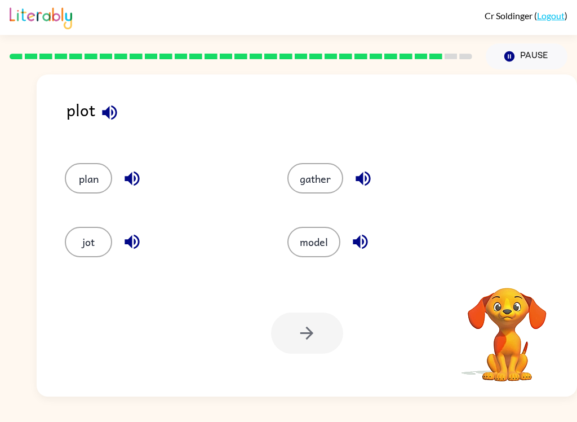
click at [113, 109] on icon "button" at bounding box center [109, 112] width 15 height 15
click at [78, 180] on button "plan" at bounding box center [88, 178] width 47 height 30
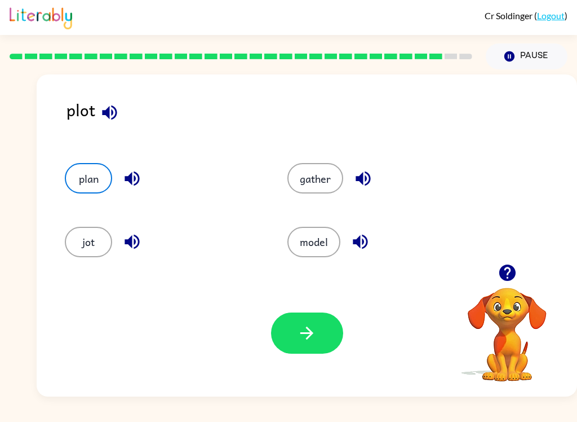
click at [304, 179] on button "gather" at bounding box center [316, 178] width 56 height 30
click at [305, 330] on icon "button" at bounding box center [307, 333] width 20 height 20
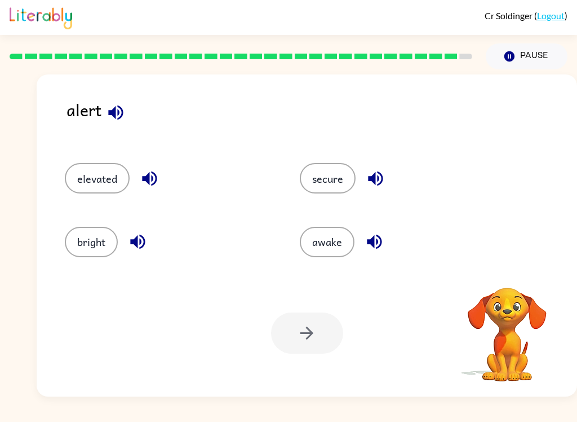
click at [105, 111] on button "button" at bounding box center [116, 112] width 29 height 29
click at [113, 105] on icon "button" at bounding box center [116, 113] width 20 height 20
click at [146, 183] on icon "button" at bounding box center [150, 179] width 20 height 20
click at [131, 243] on icon "button" at bounding box center [137, 242] width 15 height 15
click at [363, 182] on button "button" at bounding box center [375, 178] width 29 height 29
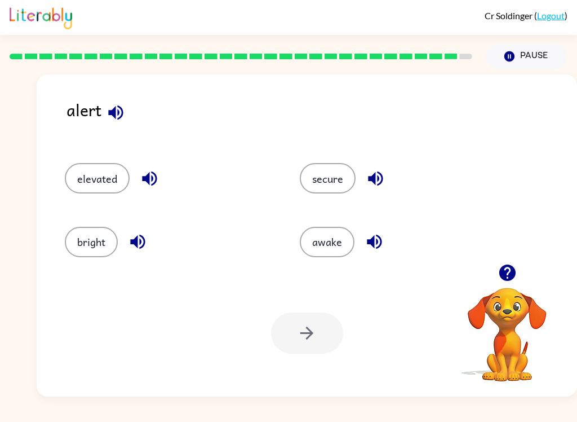
click at [370, 246] on icon "button" at bounding box center [375, 242] width 20 height 20
click at [330, 173] on button "secure" at bounding box center [328, 178] width 56 height 30
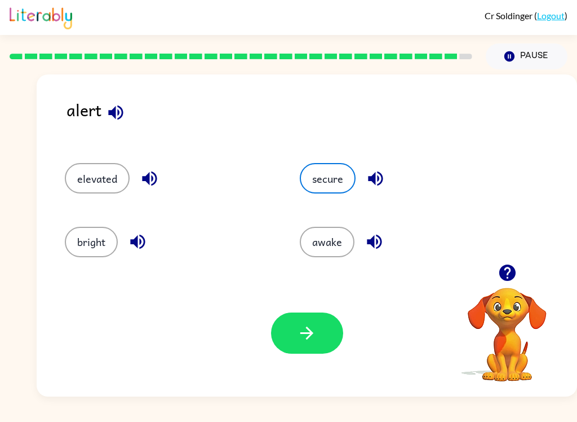
click at [297, 349] on button "button" at bounding box center [307, 332] width 72 height 41
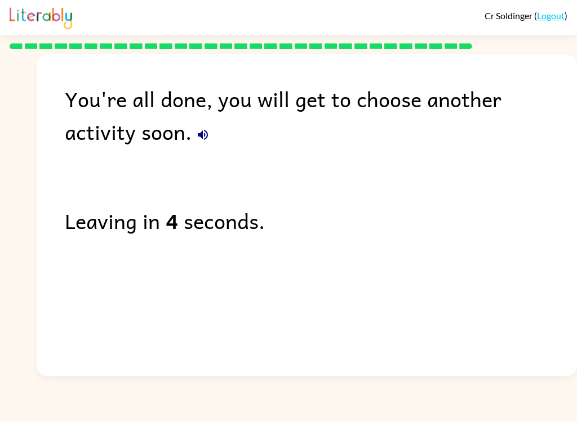
click at [192, 142] on button "button" at bounding box center [203, 135] width 23 height 23
